Goal: Task Accomplishment & Management: Use online tool/utility

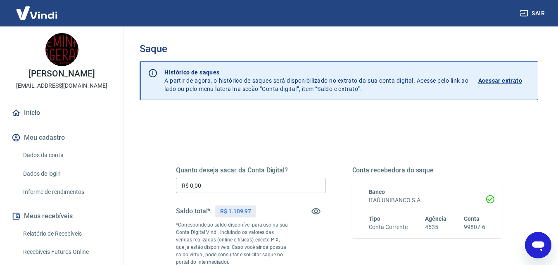
click at [259, 184] on input "R$ 0,00" at bounding box center [251, 185] width 150 height 15
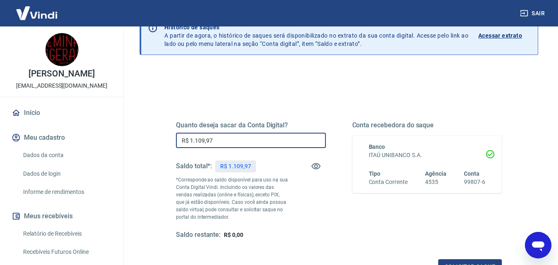
scroll to position [124, 0]
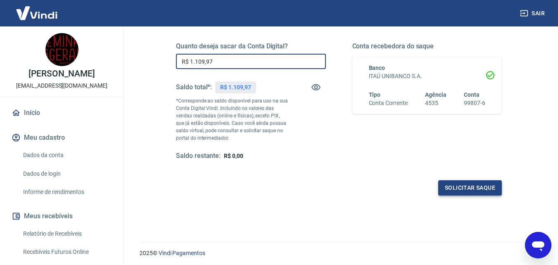
type input "R$ 1.109,97"
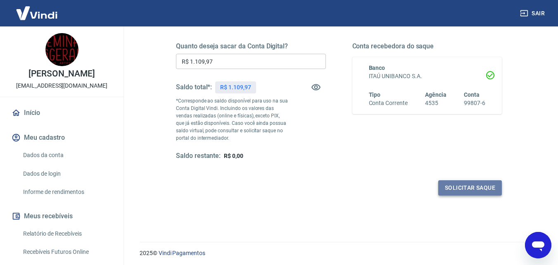
click at [472, 190] on button "Solicitar saque" at bounding box center [470, 187] width 64 height 15
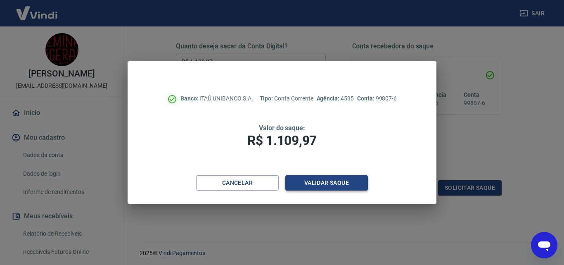
click at [343, 182] on button "Validar saque" at bounding box center [326, 182] width 83 height 15
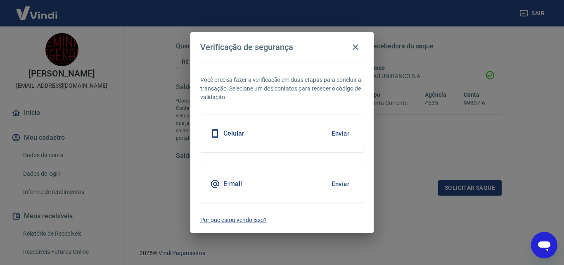
click at [341, 133] on button "Enviar" at bounding box center [340, 133] width 27 height 17
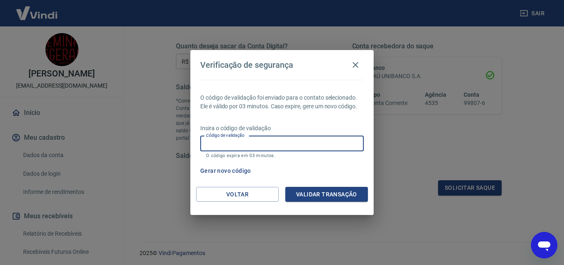
click at [292, 145] on input "Código de validação" at bounding box center [282, 143] width 164 height 15
type input "178871"
click at [317, 192] on button "Validar transação" at bounding box center [326, 194] width 83 height 15
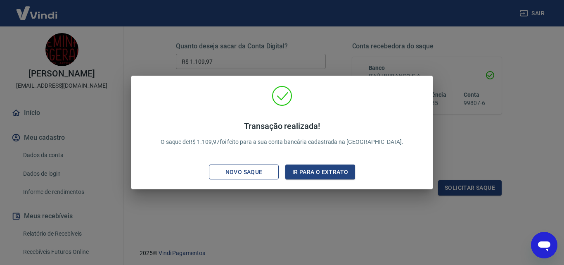
click at [250, 169] on div "Novo saque" at bounding box center [244, 172] width 57 height 10
